Goal: Navigation & Orientation: Find specific page/section

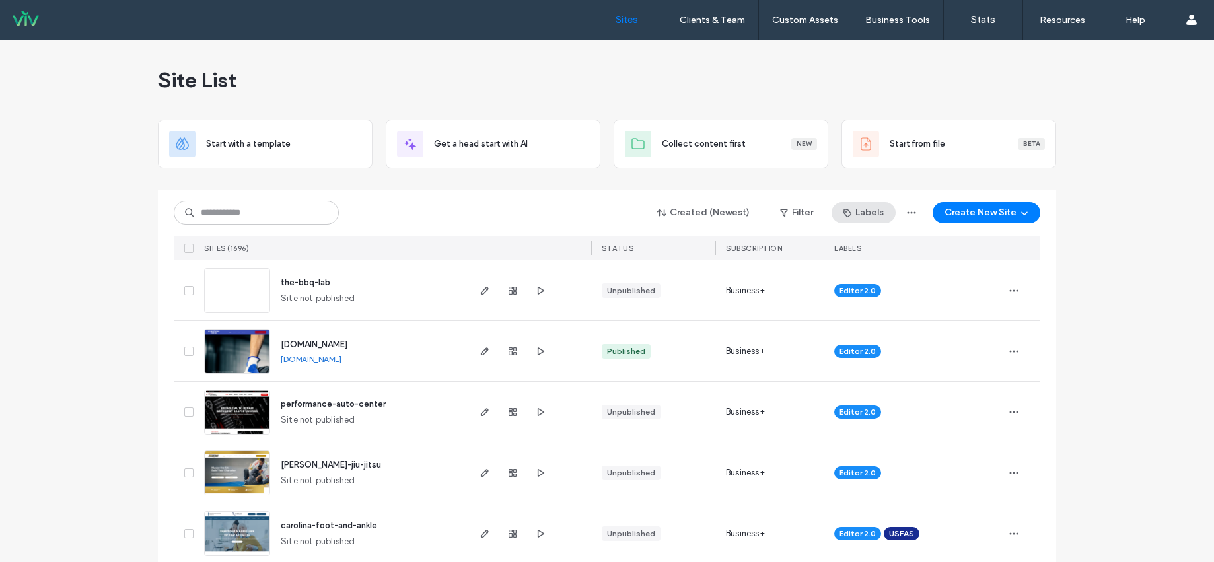
click at [856, 215] on button "Labels" at bounding box center [864, 212] width 64 height 21
click at [811, 215] on button "Filter" at bounding box center [796, 212] width 59 height 21
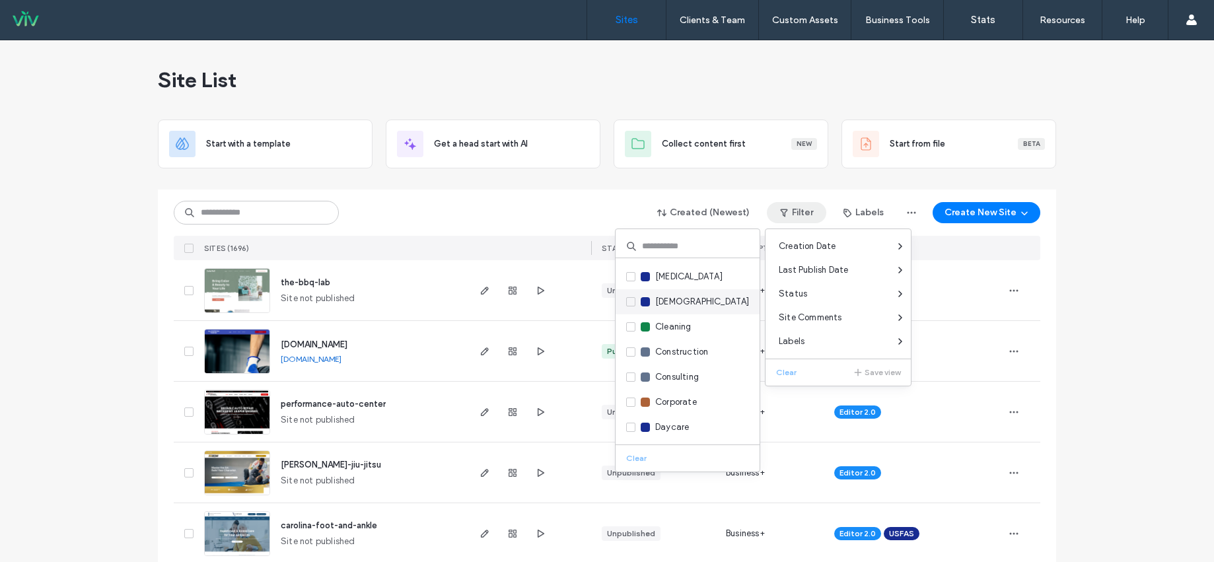
scroll to position [330, 0]
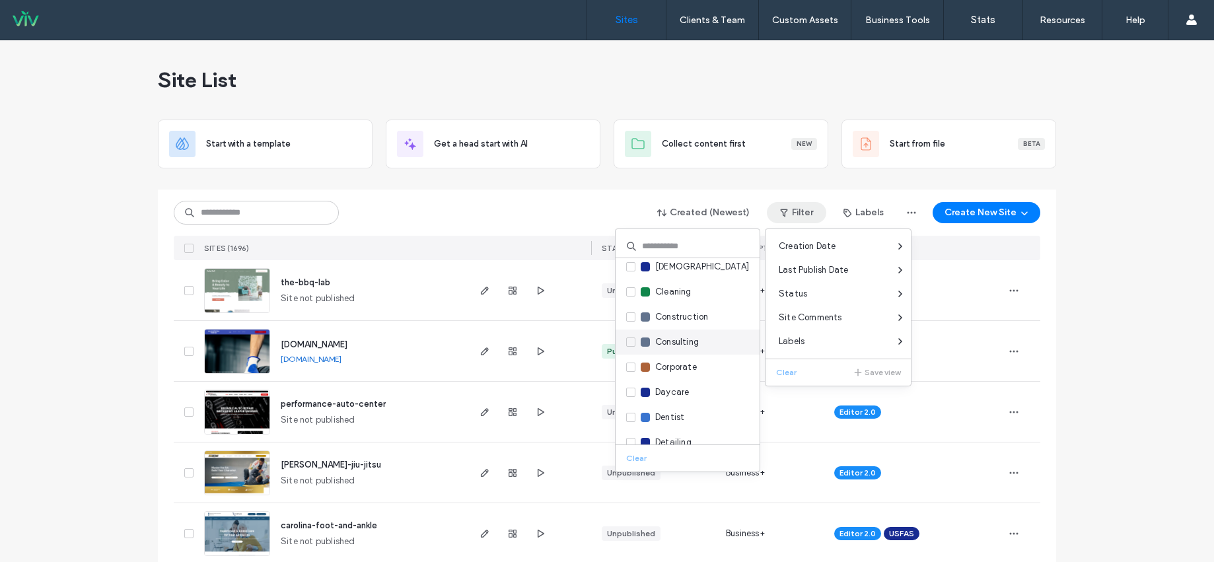
drag, startPoint x: 632, startPoint y: 344, endPoint x: 654, endPoint y: 346, distance: 22.6
click at [632, 344] on icon at bounding box center [630, 342] width 5 height 4
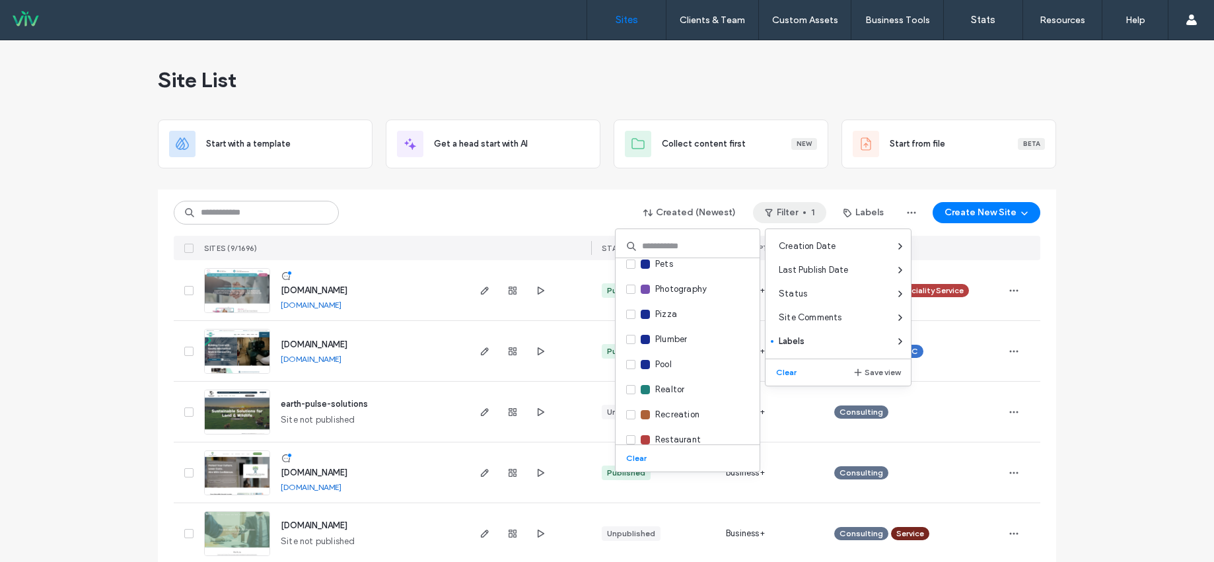
scroll to position [1454, 0]
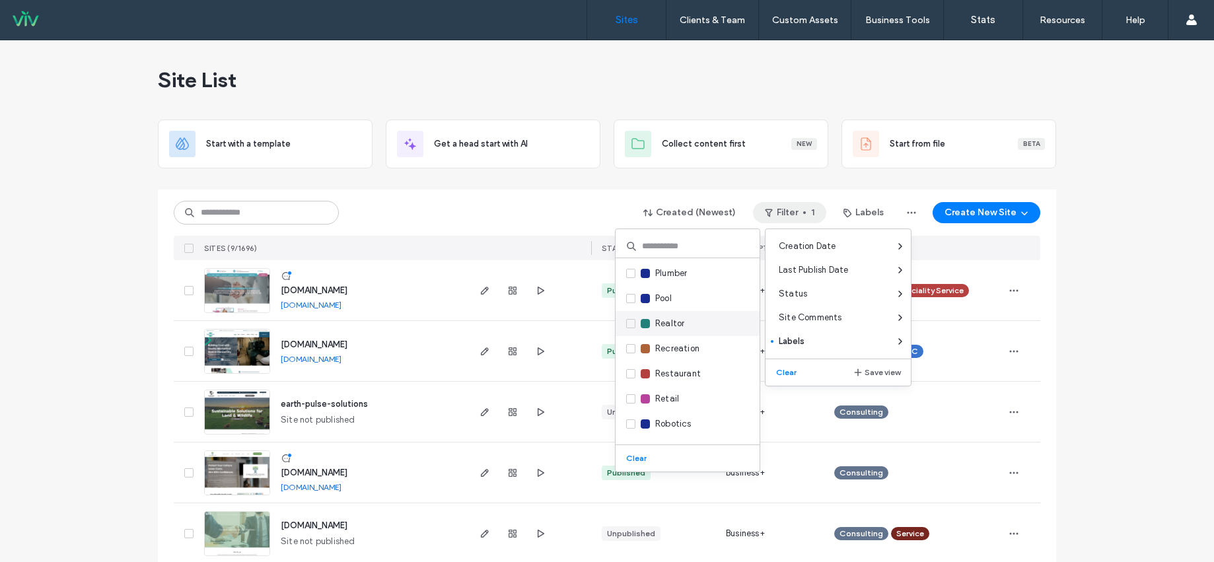
click at [632, 323] on icon at bounding box center [630, 324] width 5 height 4
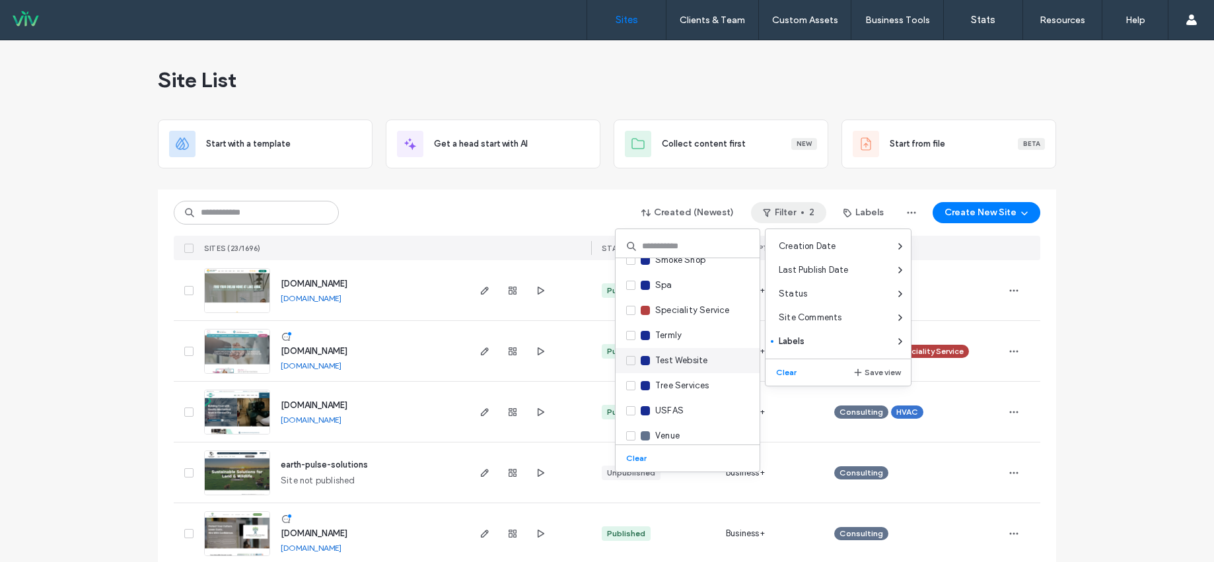
scroll to position [1752, 0]
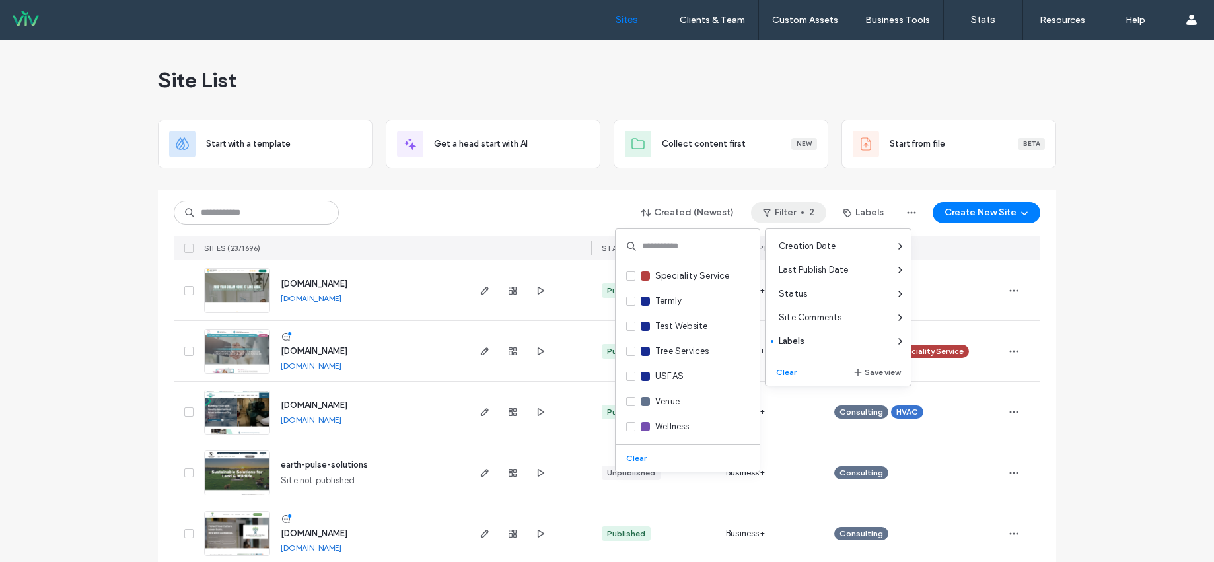
click at [527, 220] on div "Created (Newest) Filter 2 Labels Create New Site" at bounding box center [607, 212] width 867 height 25
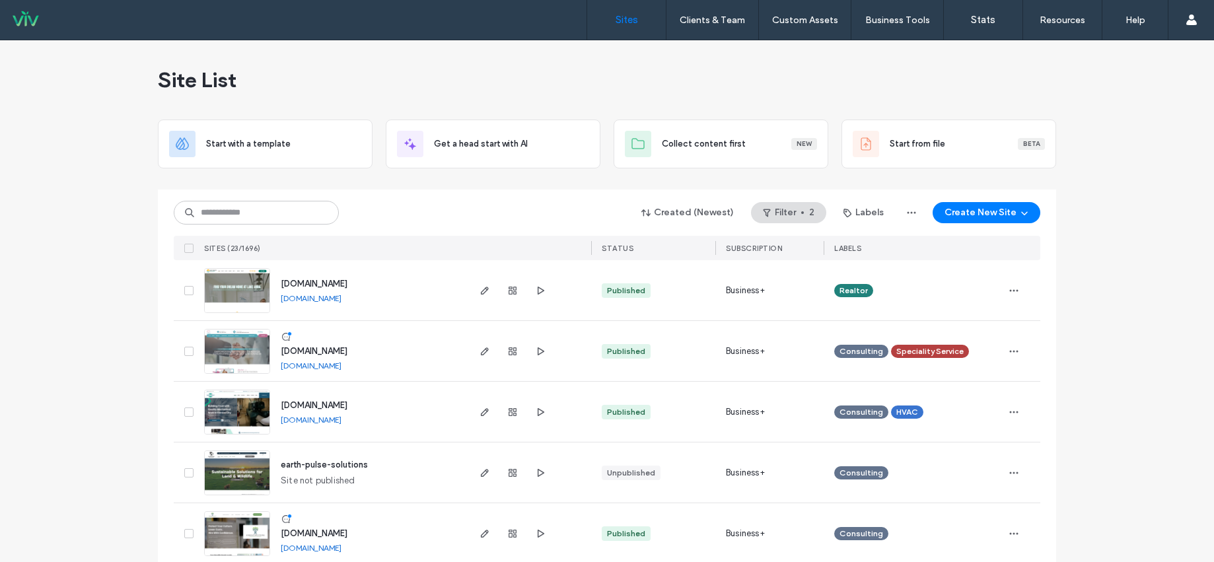
click at [342, 301] on link "[DOMAIN_NAME]" at bounding box center [311, 298] width 61 height 10
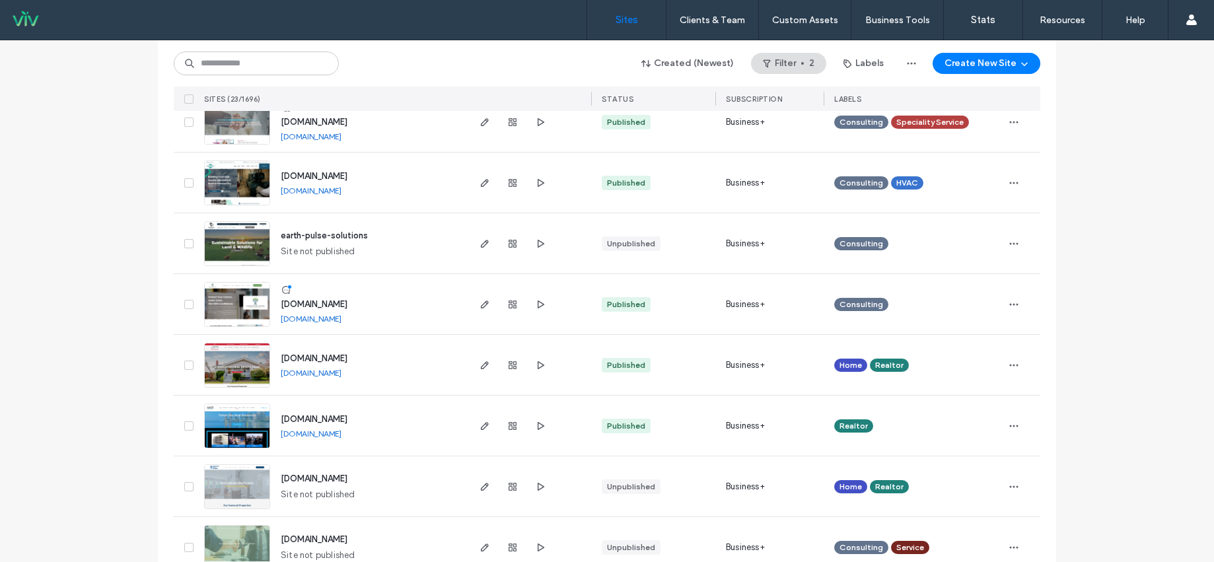
scroll to position [264, 0]
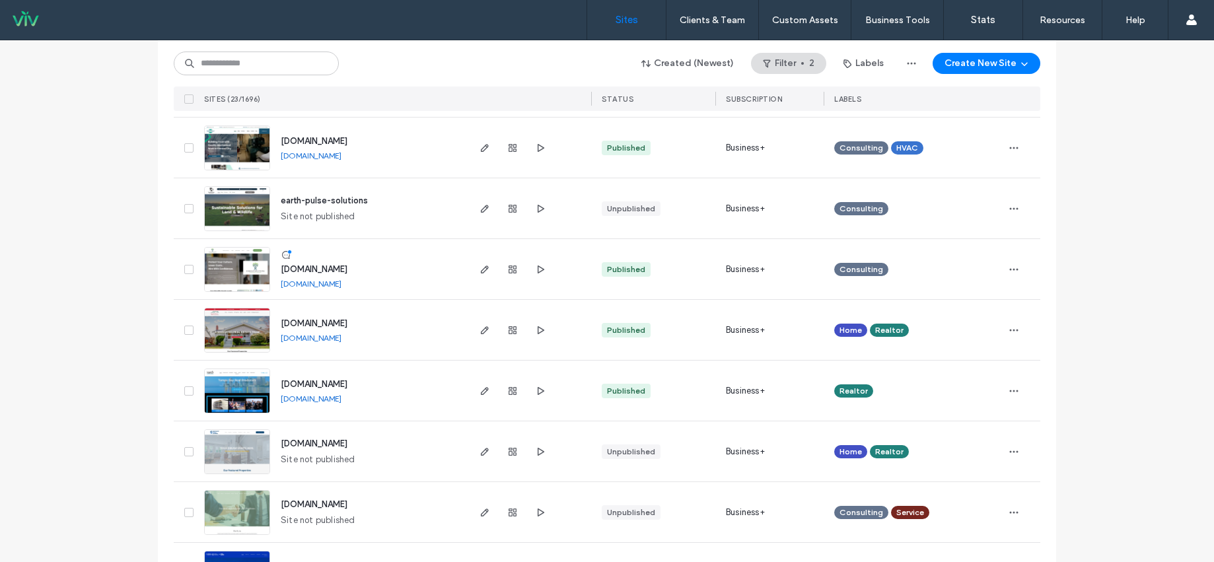
click at [342, 398] on link "[DOMAIN_NAME]" at bounding box center [311, 399] width 61 height 10
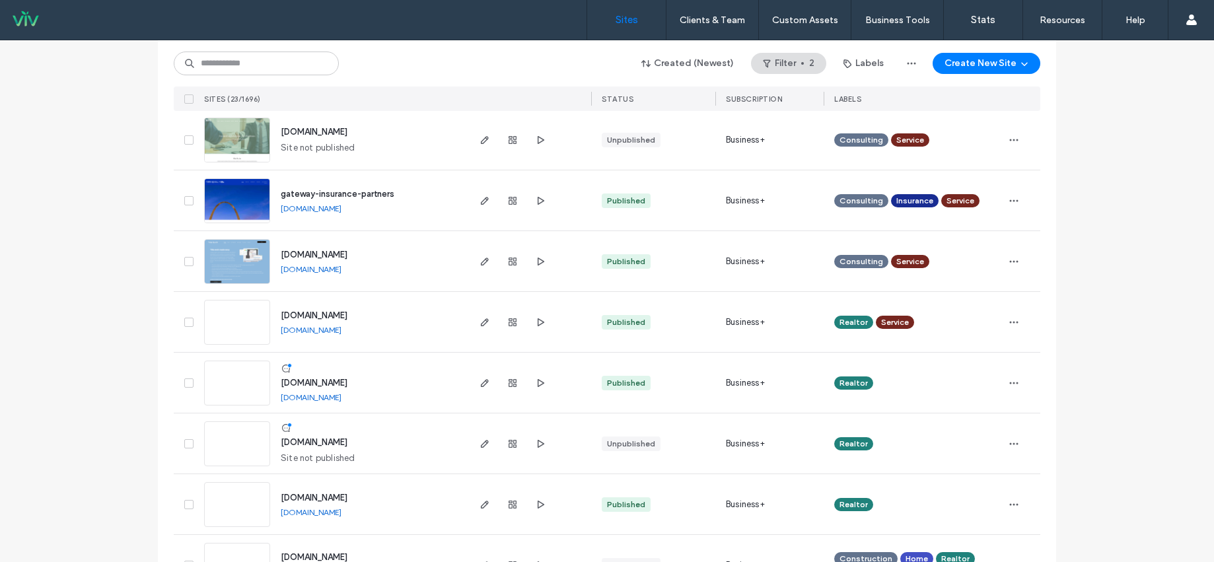
scroll to position [661, 0]
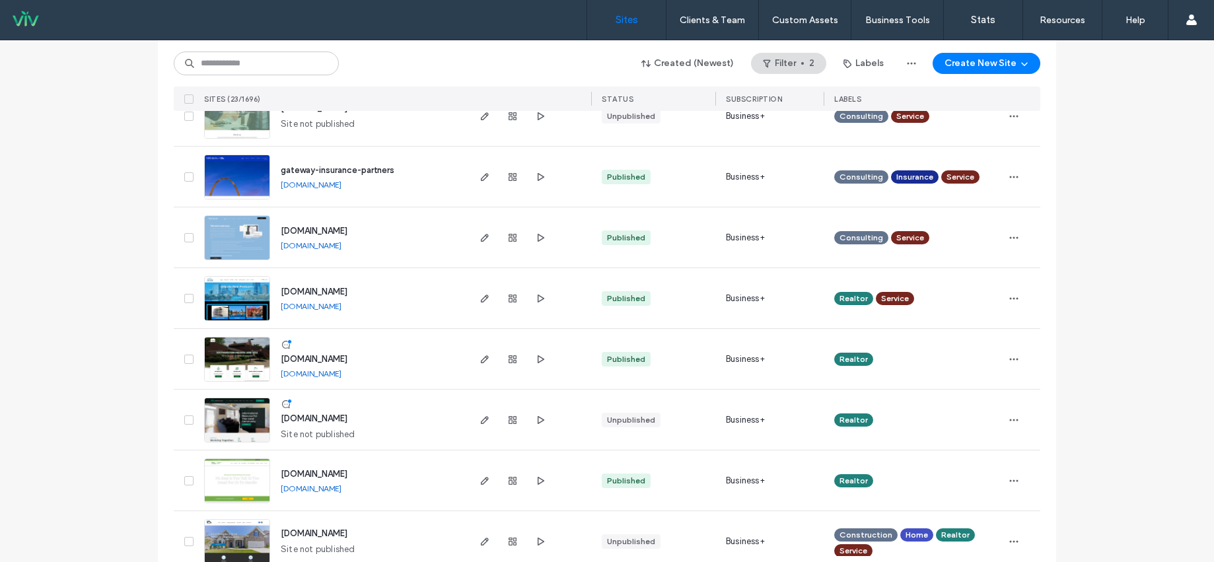
click at [334, 373] on link "[DOMAIN_NAME]" at bounding box center [311, 374] width 61 height 10
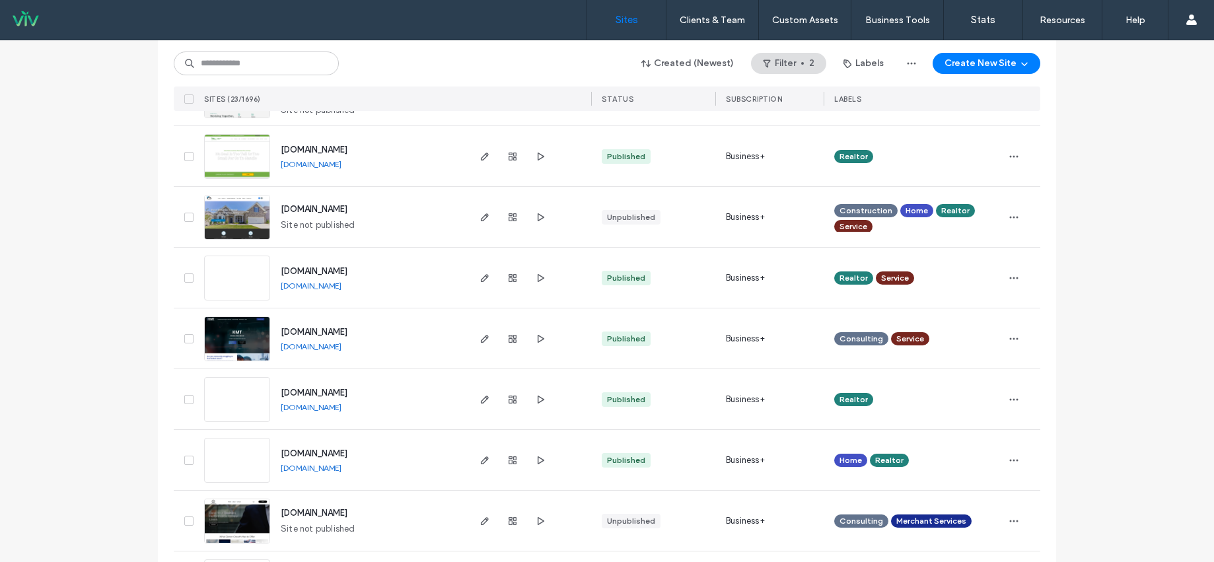
scroll to position [991, 0]
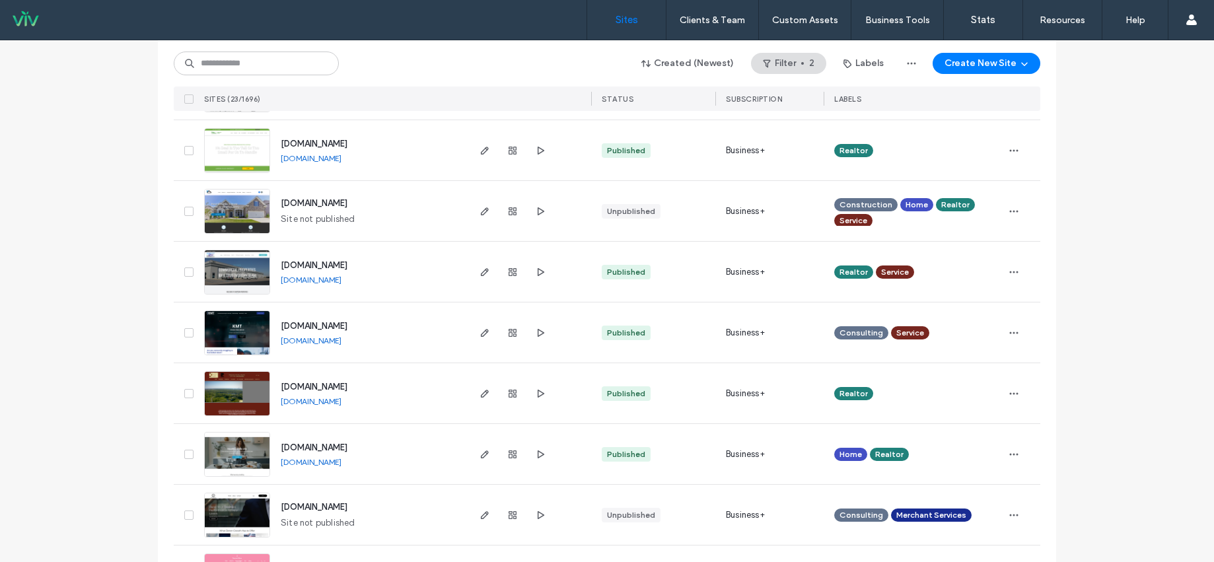
click at [342, 338] on link "[DOMAIN_NAME]" at bounding box center [311, 341] width 61 height 10
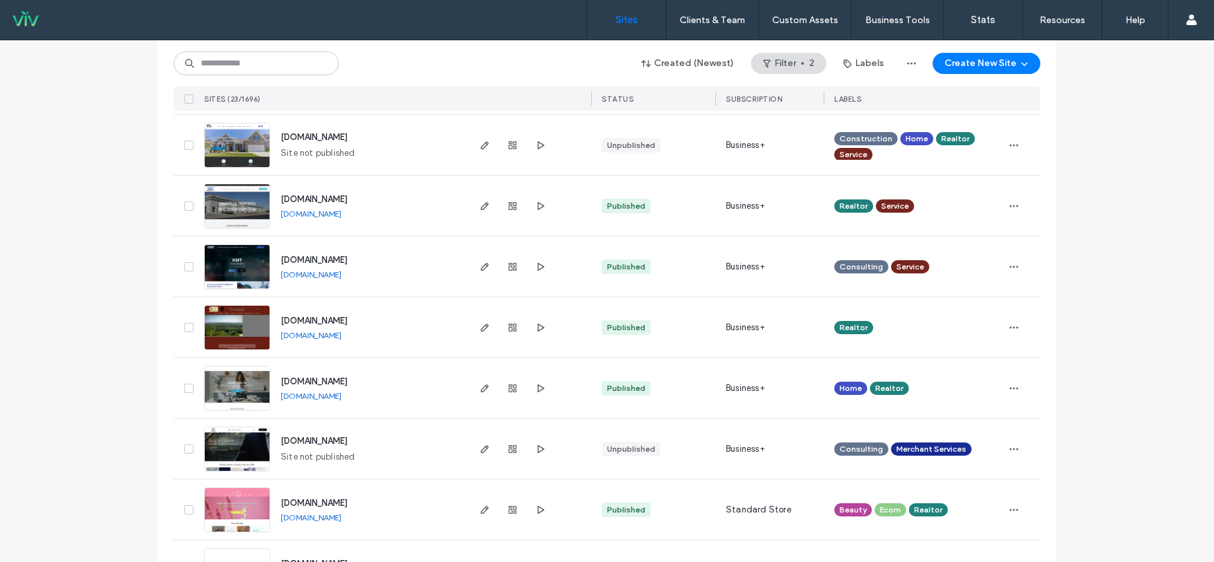
scroll to position [1112, 0]
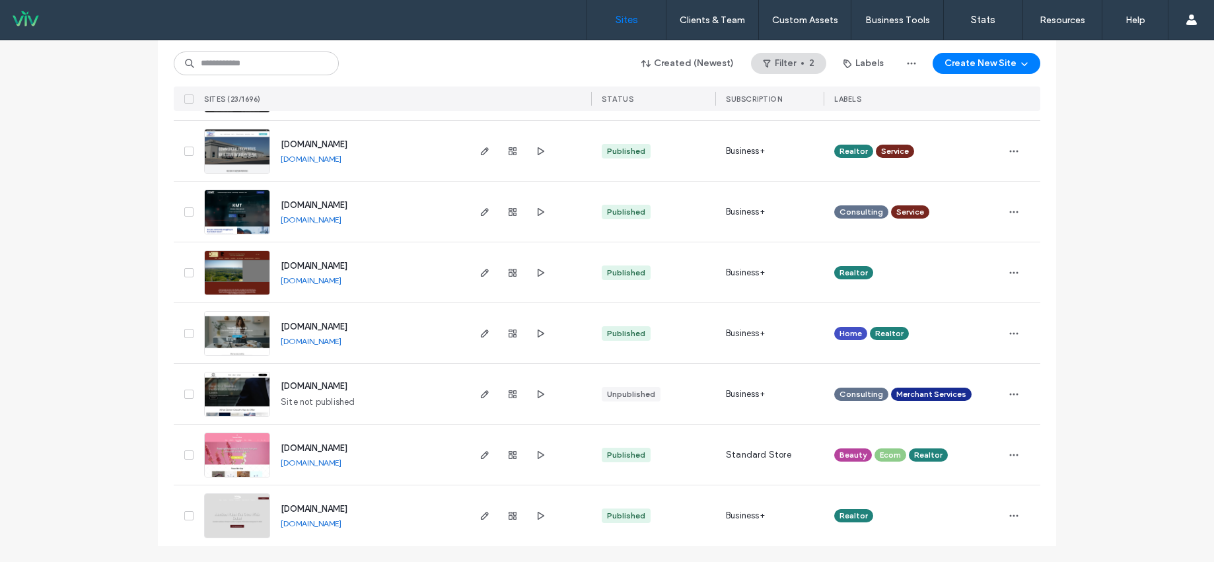
click at [342, 520] on link "[DOMAIN_NAME]" at bounding box center [311, 524] width 61 height 10
click at [334, 339] on link "[DOMAIN_NAME]" at bounding box center [311, 341] width 61 height 10
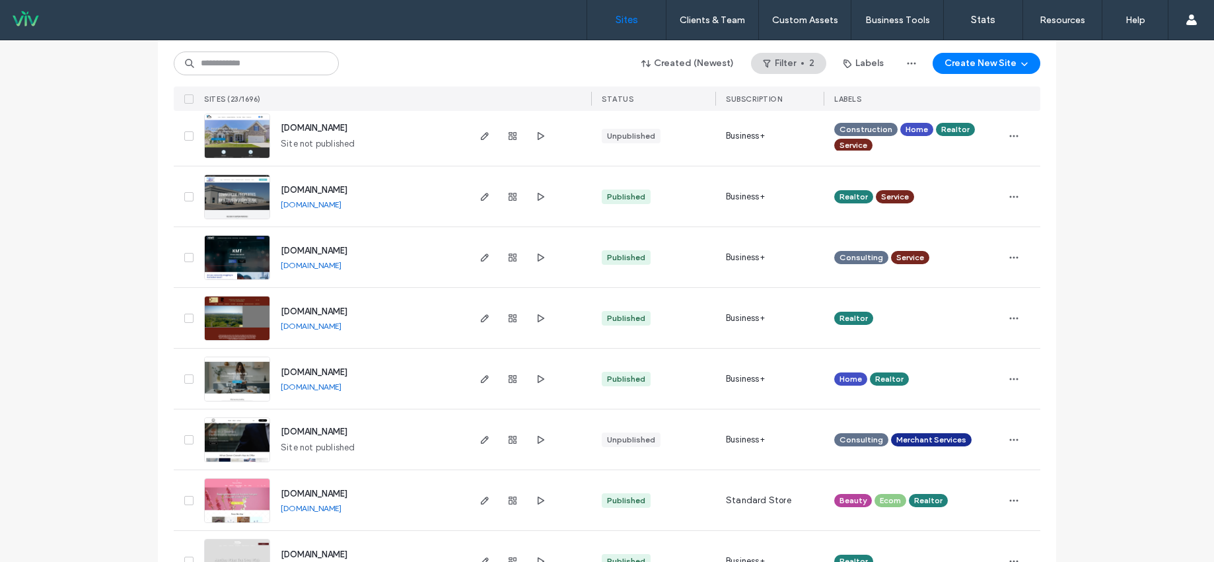
scroll to position [1046, 0]
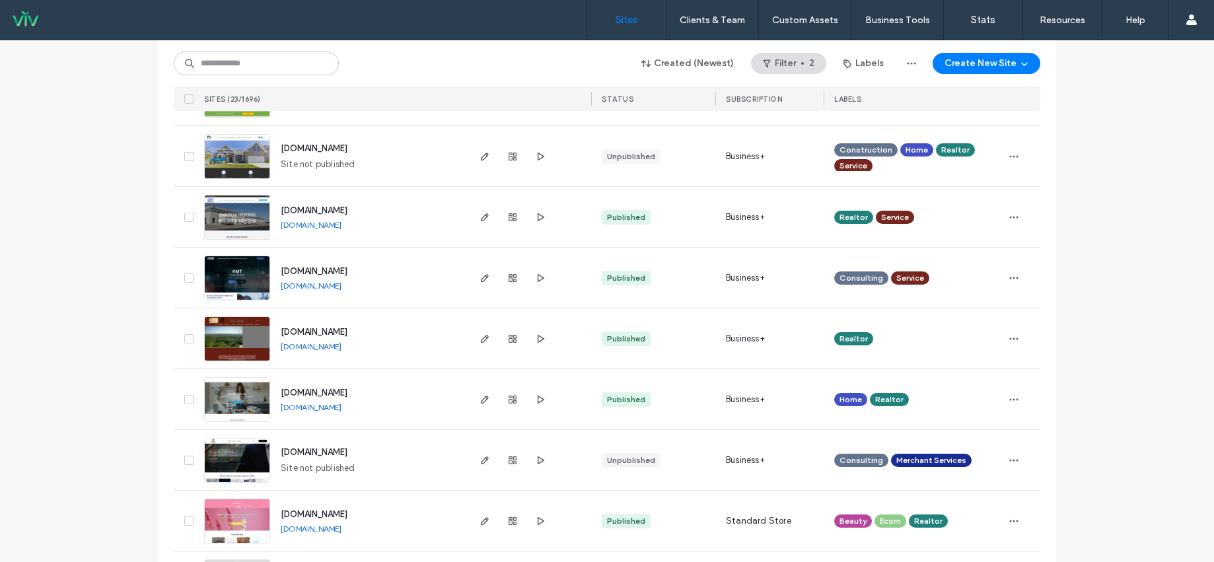
click at [313, 345] on link "[DOMAIN_NAME]" at bounding box center [311, 347] width 61 height 10
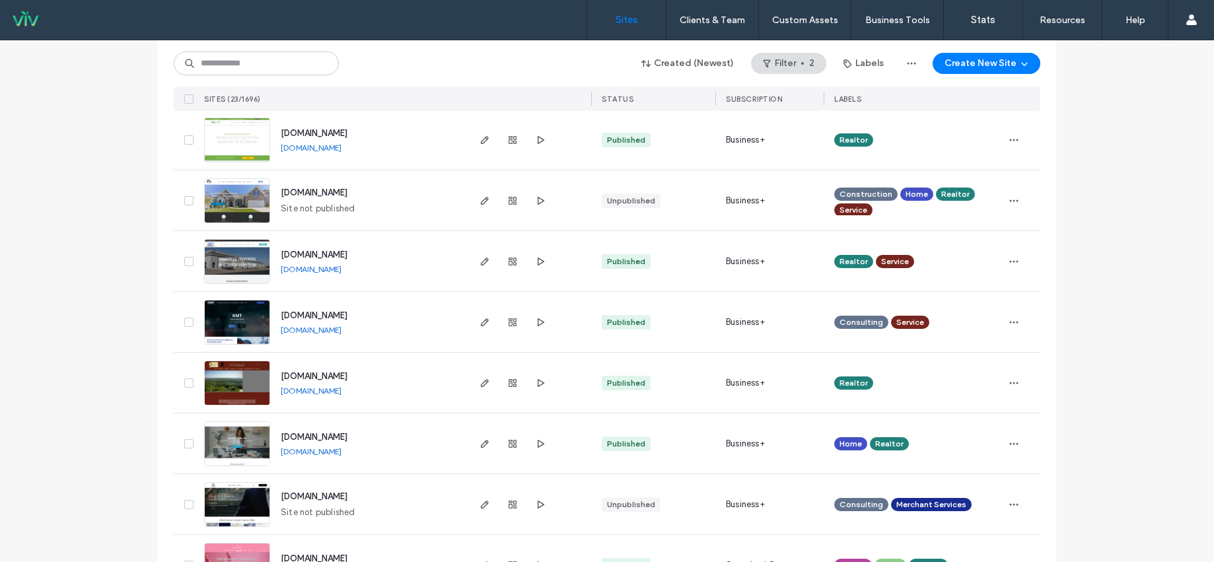
scroll to position [980, 0]
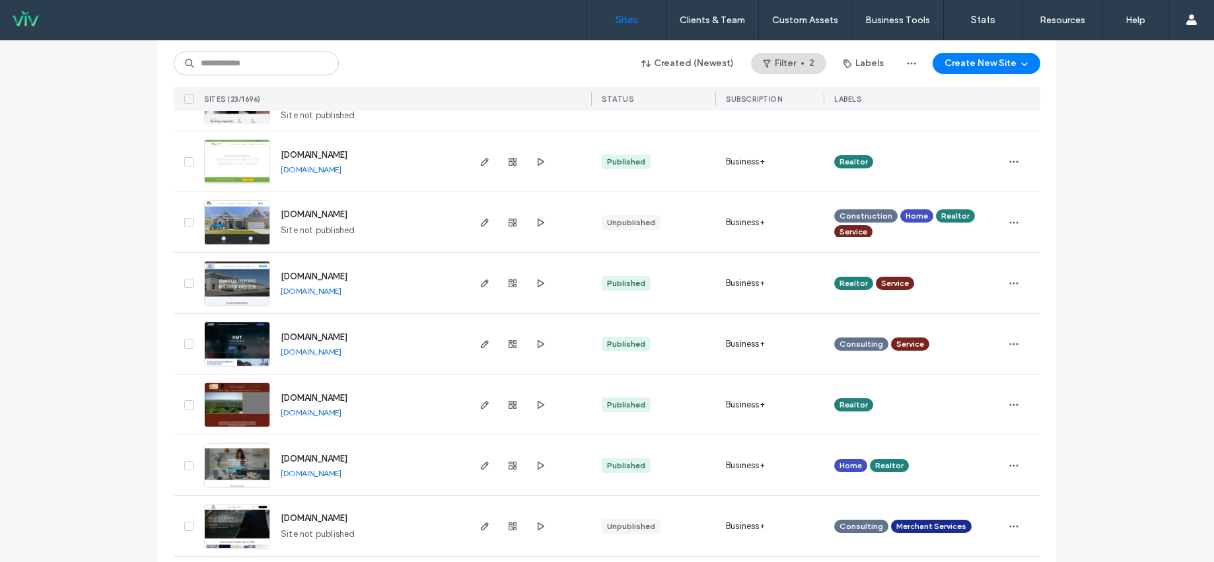
click at [342, 287] on link "[DOMAIN_NAME]" at bounding box center [311, 291] width 61 height 10
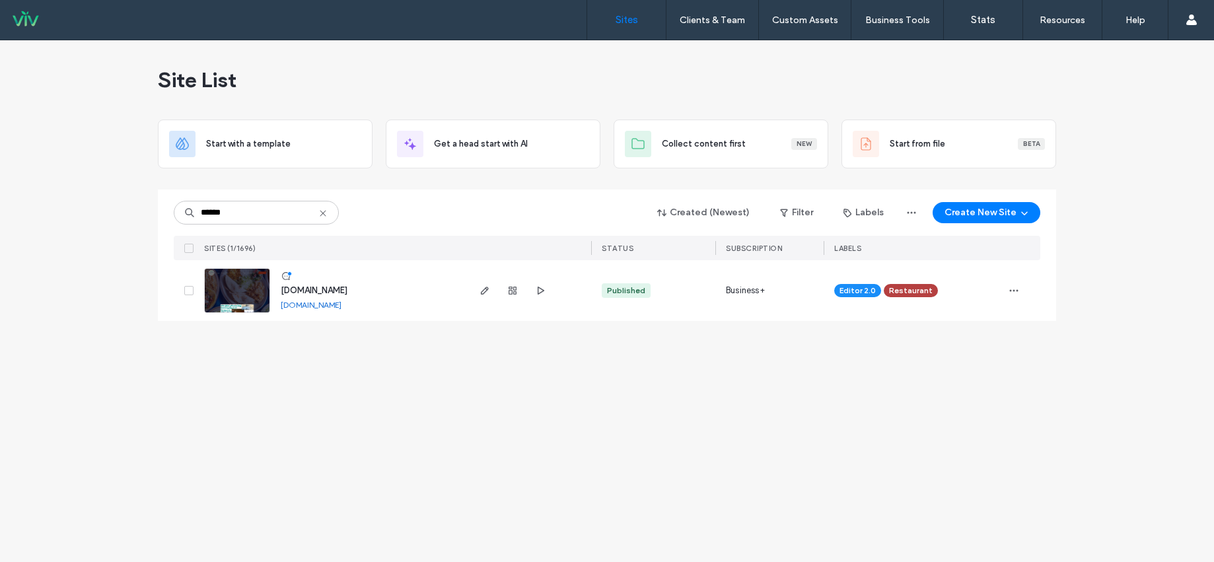
type input "******"
click at [316, 305] on link "[DOMAIN_NAME]" at bounding box center [311, 305] width 61 height 10
